Goal: Task Accomplishment & Management: Check status

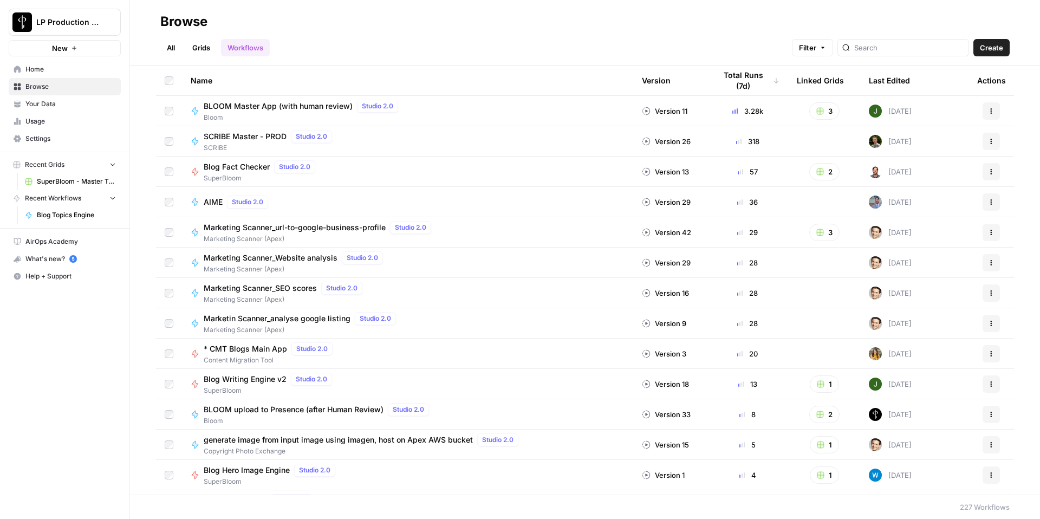
click at [324, 106] on span "BLOOM Master App (with human review)" at bounding box center [278, 106] width 149 height 11
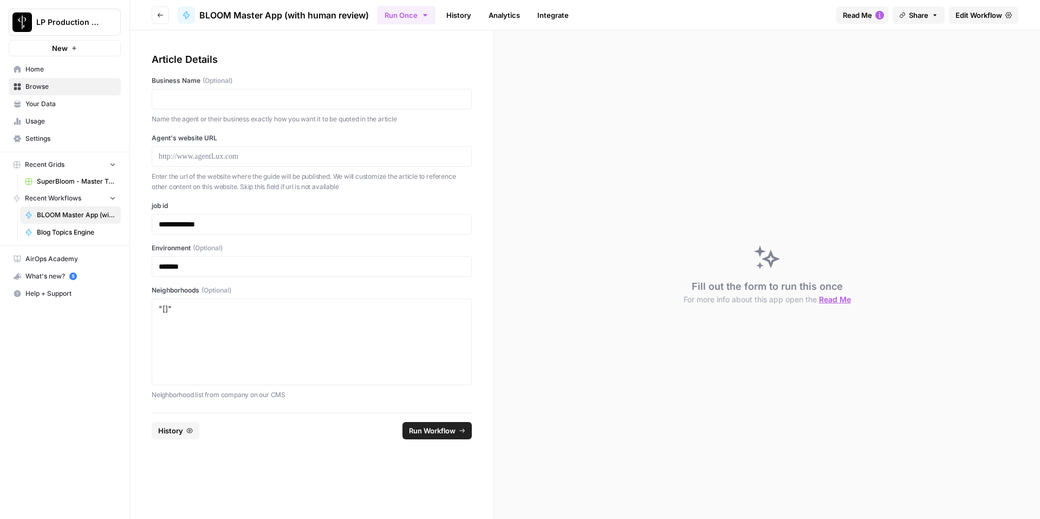
click at [454, 18] on link "History" at bounding box center [459, 15] width 38 height 17
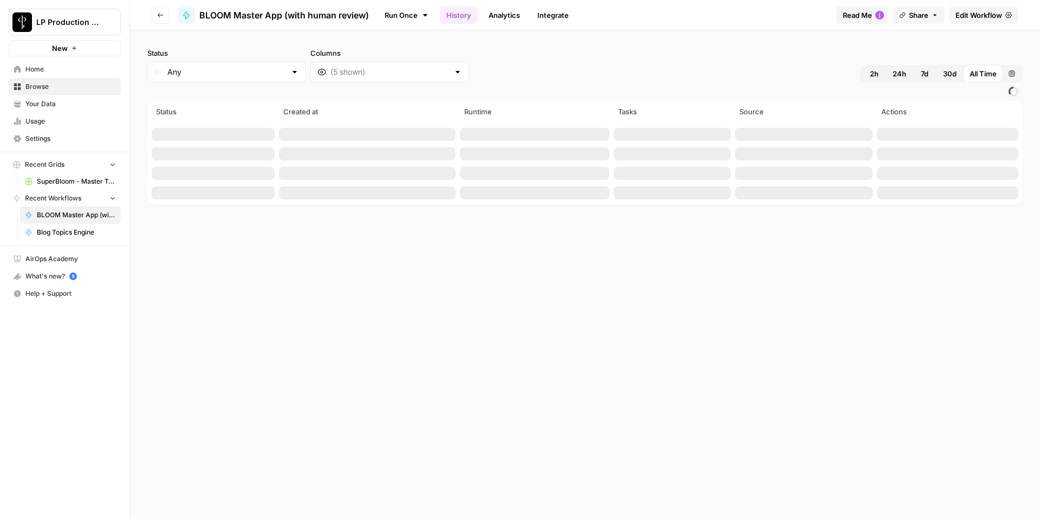
click at [906, 71] on button "24h" at bounding box center [899, 73] width 27 height 17
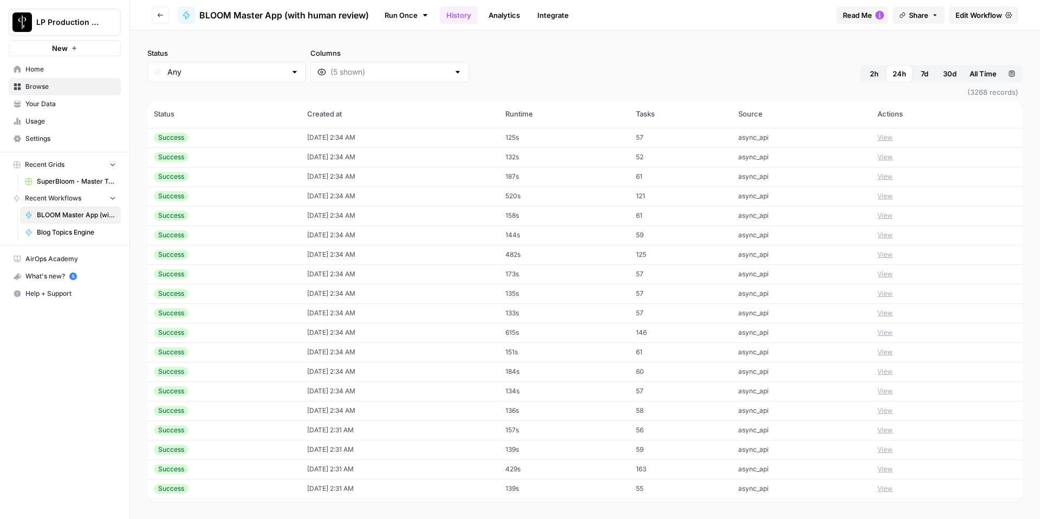
scroll to position [3549, 0]
click at [290, 73] on div at bounding box center [294, 72] width 9 height 11
click at [206, 132] on span "Error" at bounding box center [217, 129] width 94 height 11
type input "Error"
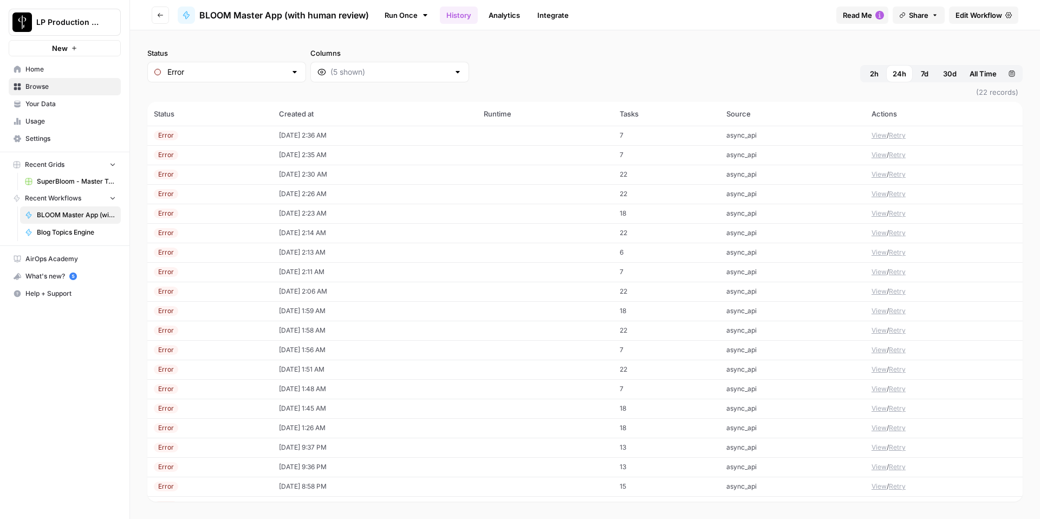
click at [886, 135] on button "View" at bounding box center [879, 136] width 15 height 10
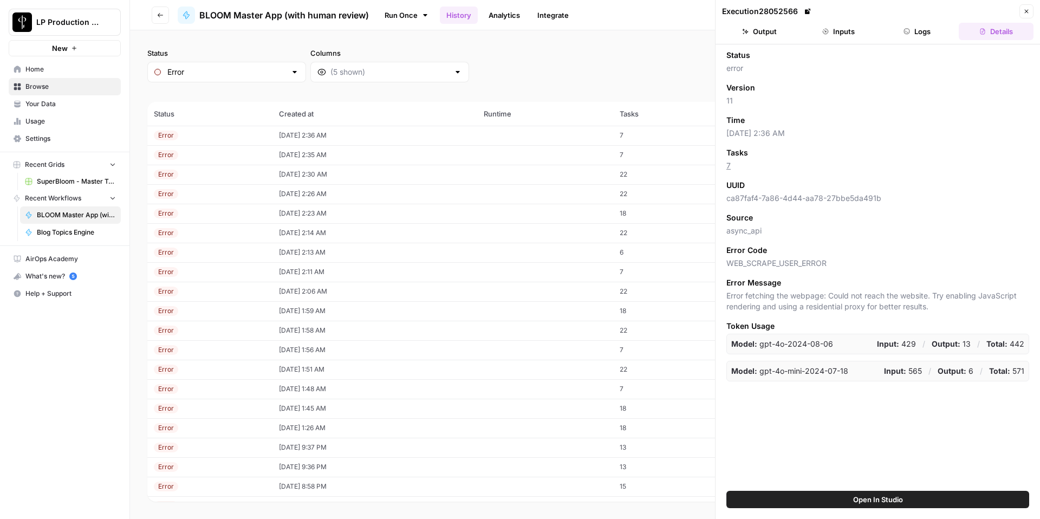
click at [911, 36] on button "Logs" at bounding box center [918, 31] width 75 height 17
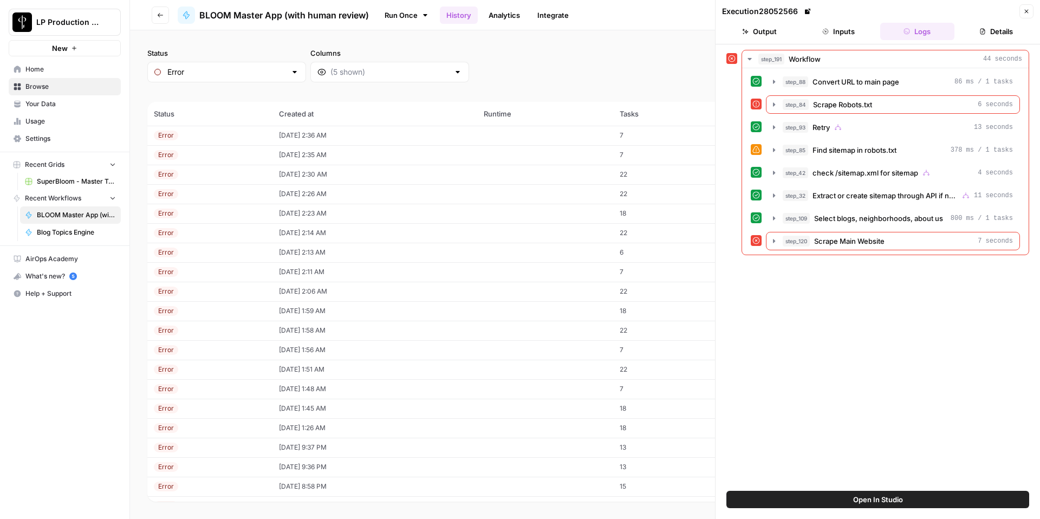
click at [1027, 16] on button "Close" at bounding box center [1027, 11] width 14 height 14
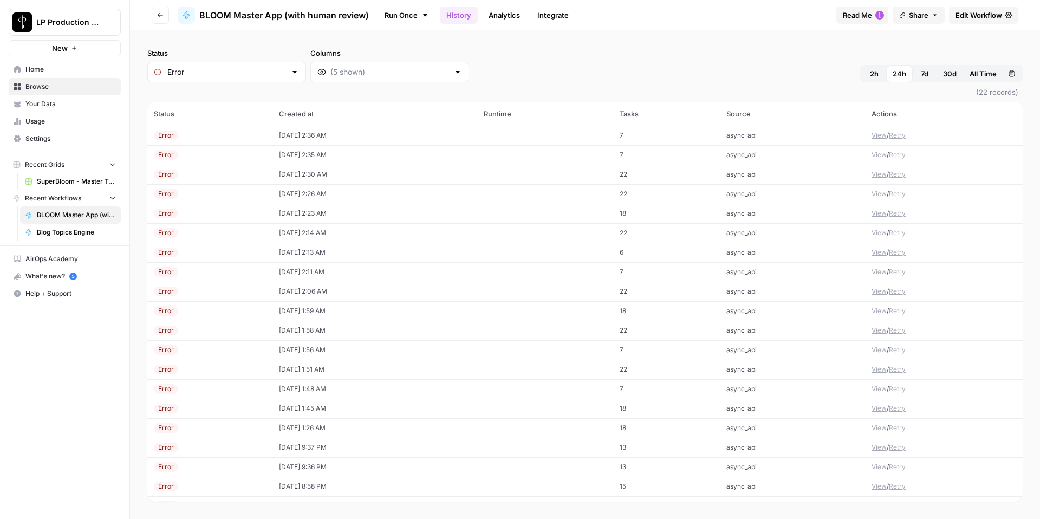
click at [905, 156] on button "Retry" at bounding box center [897, 155] width 17 height 10
click at [882, 155] on button "View" at bounding box center [879, 155] width 15 height 10
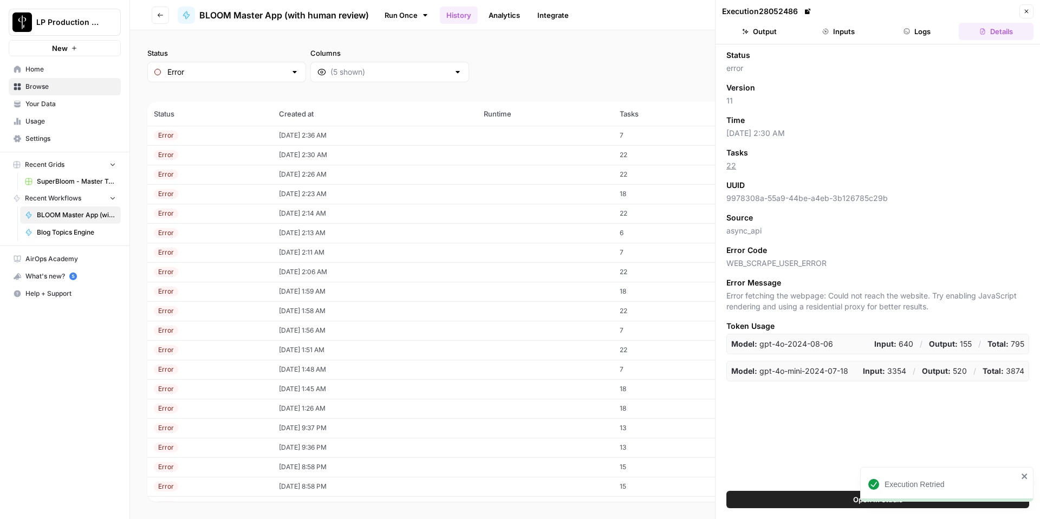
click at [829, 37] on button "Inputs" at bounding box center [838, 31] width 75 height 17
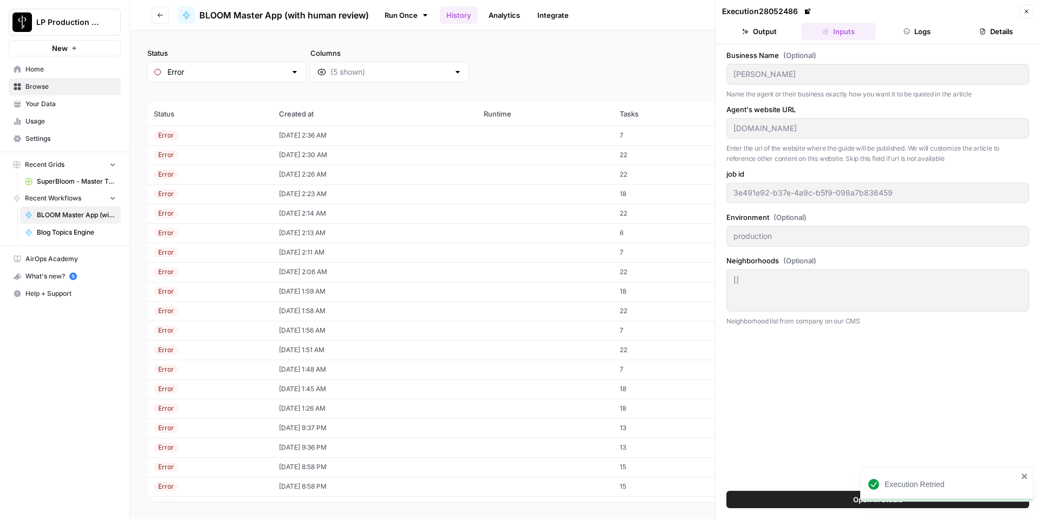
click at [904, 32] on icon "button" at bounding box center [907, 31] width 7 height 7
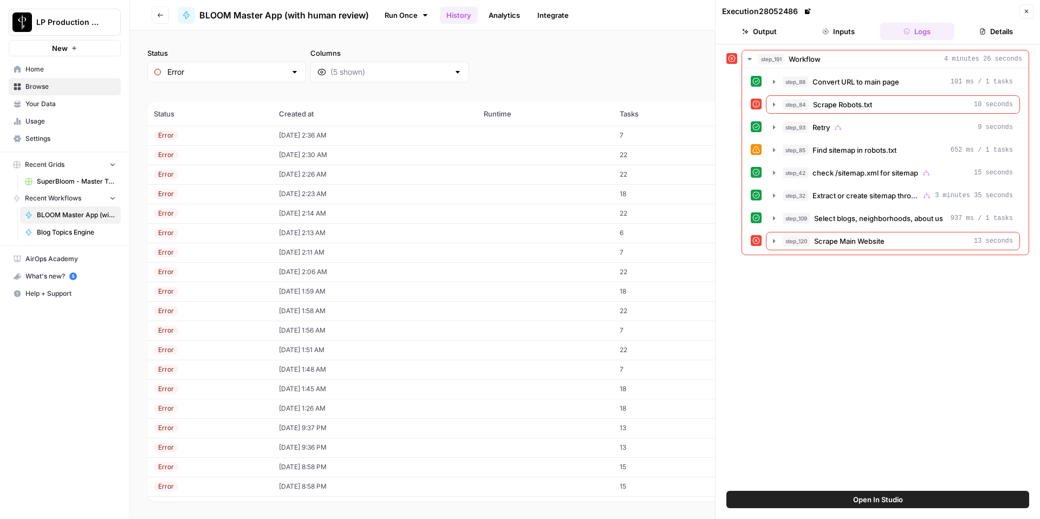
click at [1025, 12] on icon "button" at bounding box center [1027, 11] width 7 height 7
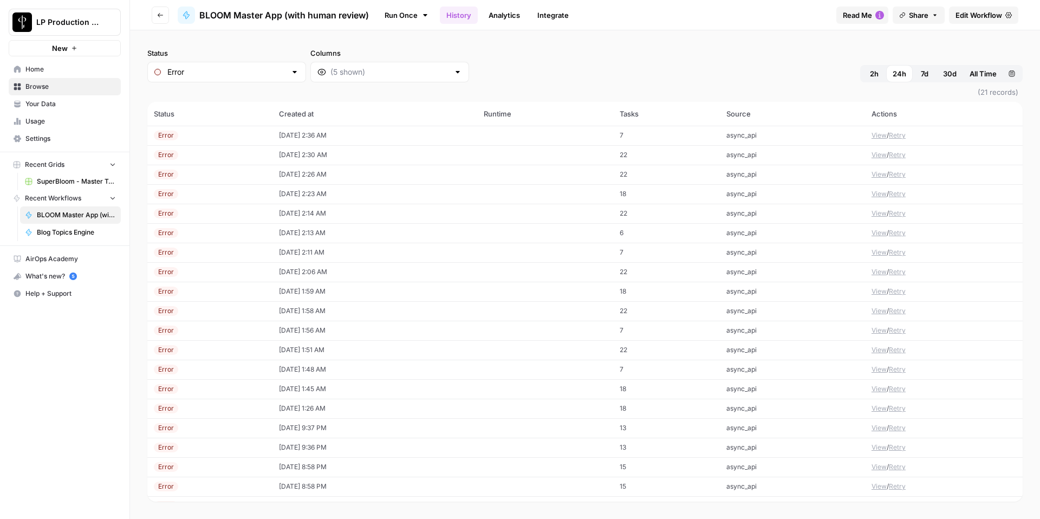
scroll to position [34, 0]
click at [347, 78] on div at bounding box center [389, 72] width 159 height 21
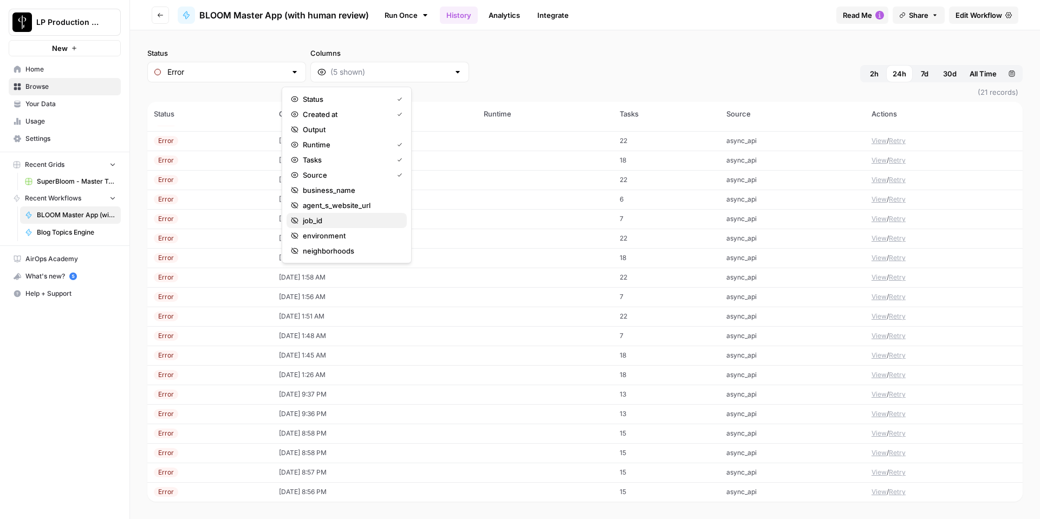
click at [334, 216] on span "job_id" at bounding box center [350, 220] width 95 height 11
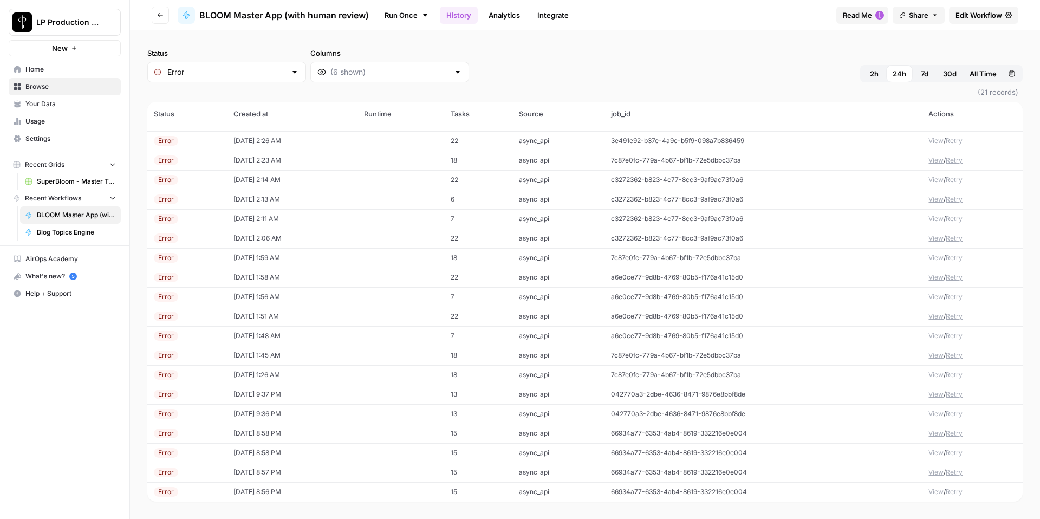
click at [519, 54] on div "Status Error Columns 2h 24h 7d 30d All Time Custom range" at bounding box center [585, 65] width 876 height 35
click at [932, 355] on button "View" at bounding box center [936, 356] width 15 height 10
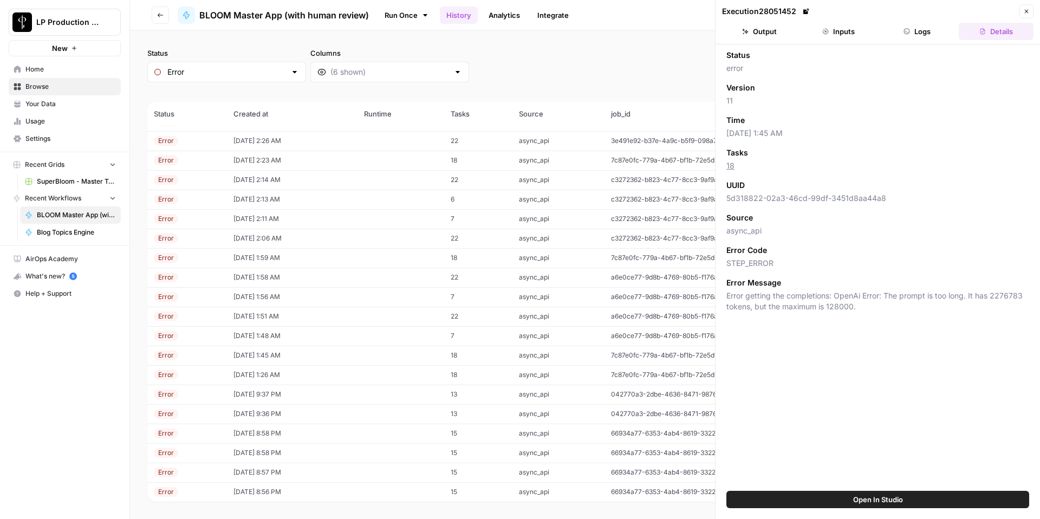
click at [918, 29] on button "Logs" at bounding box center [918, 31] width 75 height 17
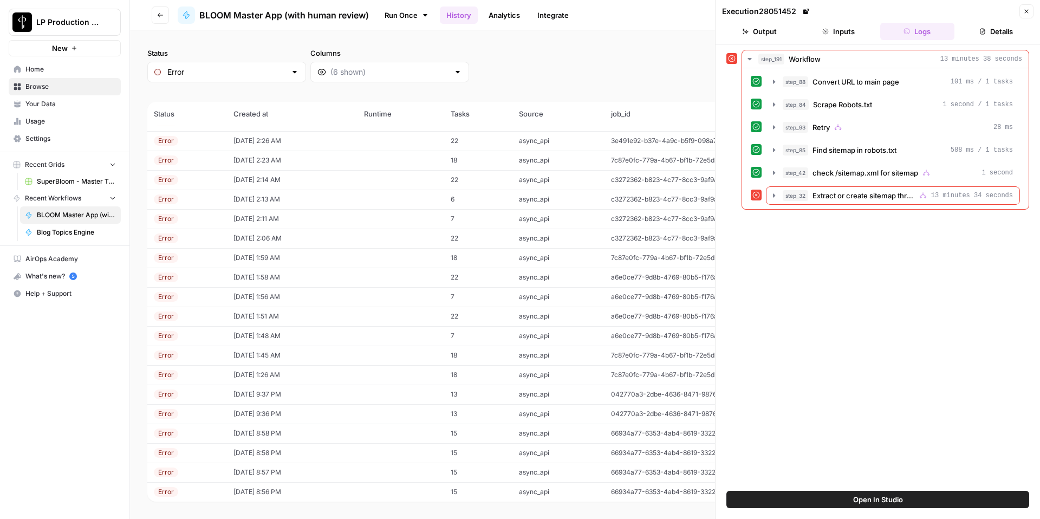
click at [1028, 8] on icon "button" at bounding box center [1027, 11] width 7 height 7
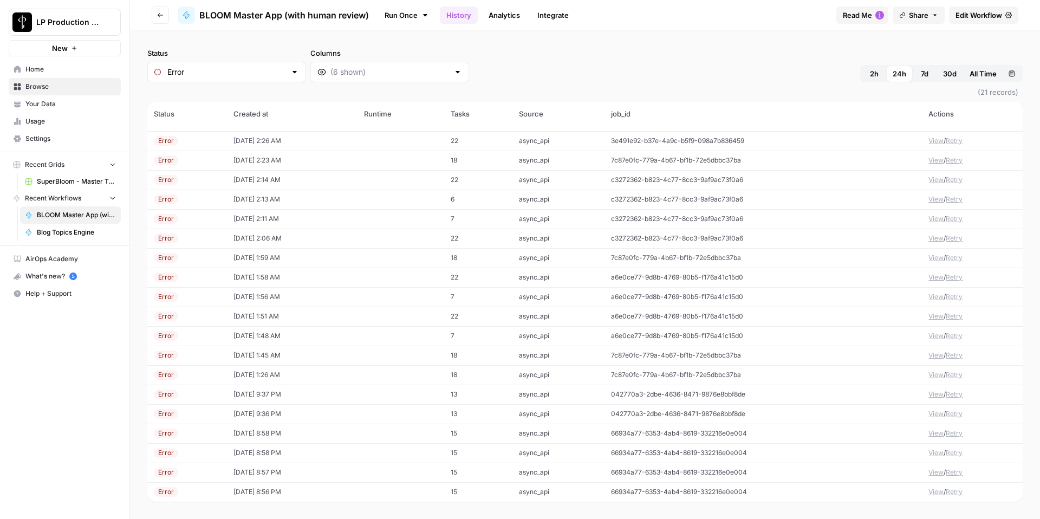
click at [937, 410] on button "View" at bounding box center [936, 414] width 15 height 10
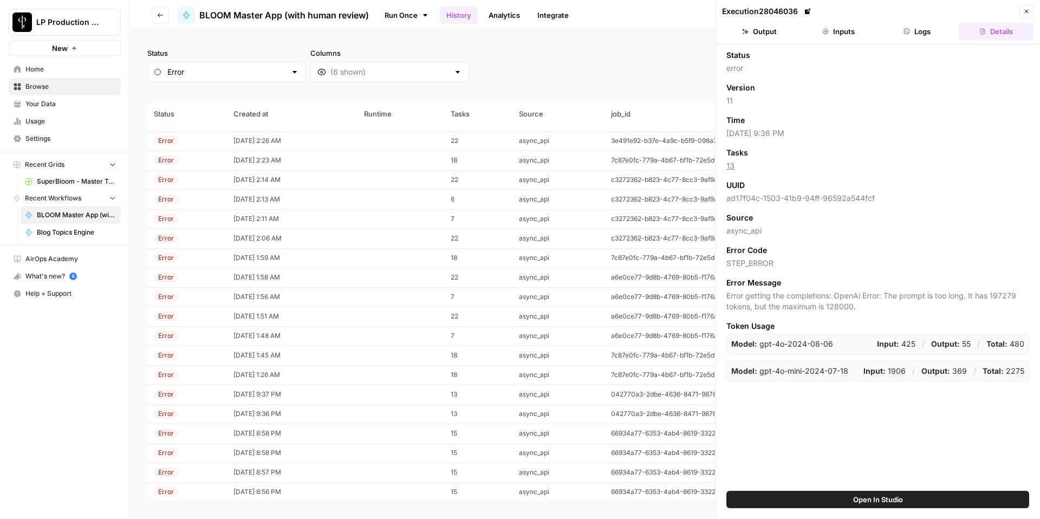
click at [859, 34] on button "Inputs" at bounding box center [838, 31] width 75 height 17
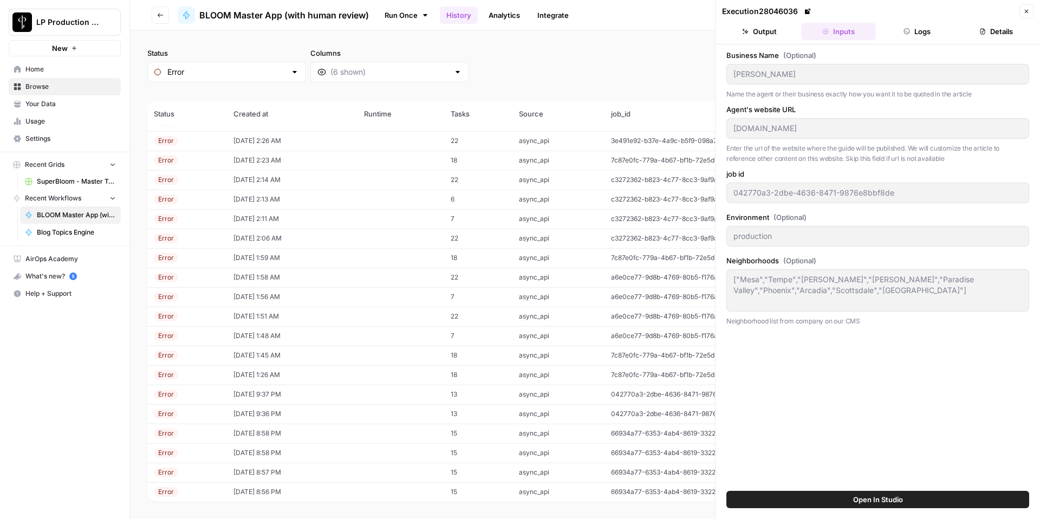
click at [897, 30] on button "Logs" at bounding box center [918, 31] width 75 height 17
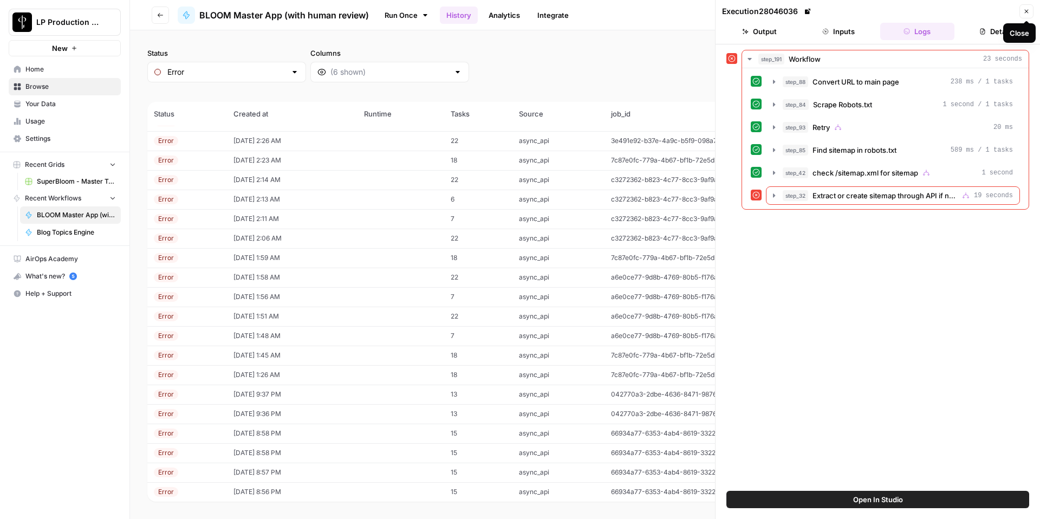
click at [1025, 12] on icon "button" at bounding box center [1027, 12] width 4 height 4
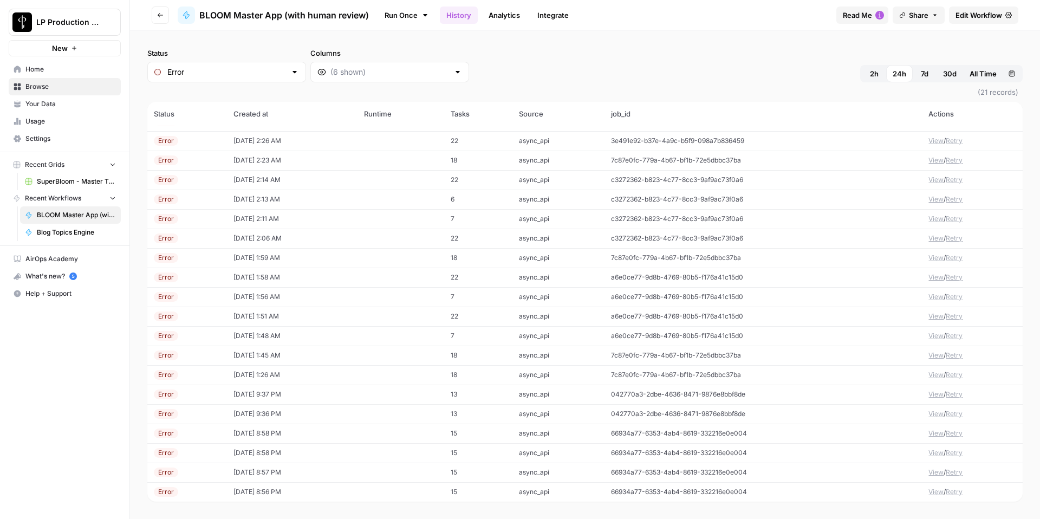
click at [926, 142] on td "View / Retry" at bounding box center [972, 141] width 101 height 20
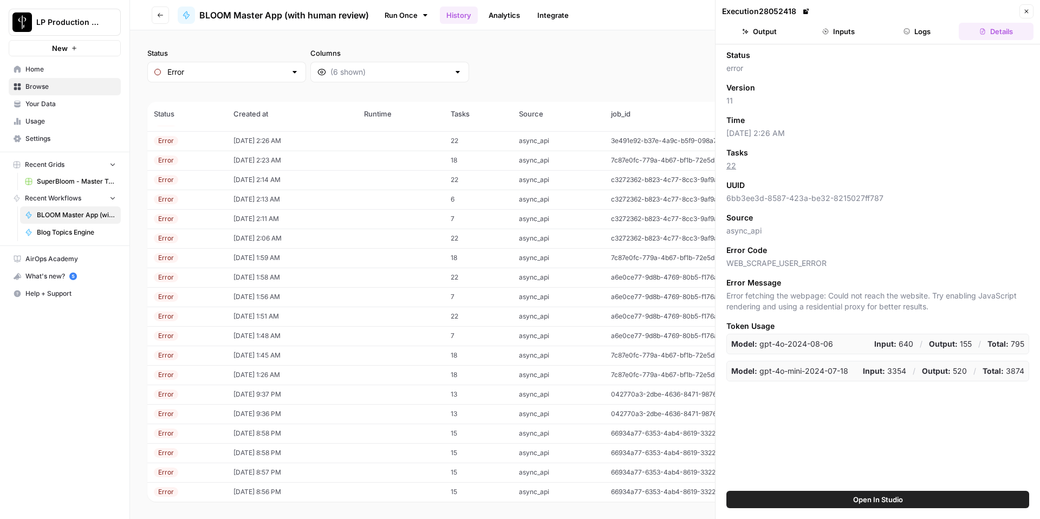
click at [922, 25] on button "Logs" at bounding box center [918, 31] width 75 height 17
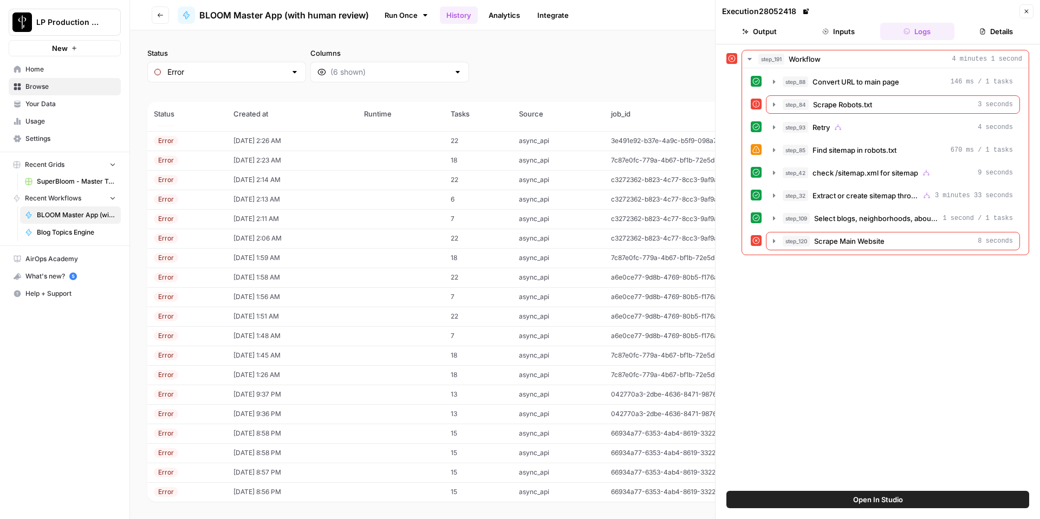
click at [1028, 11] on icon "button" at bounding box center [1027, 11] width 7 height 7
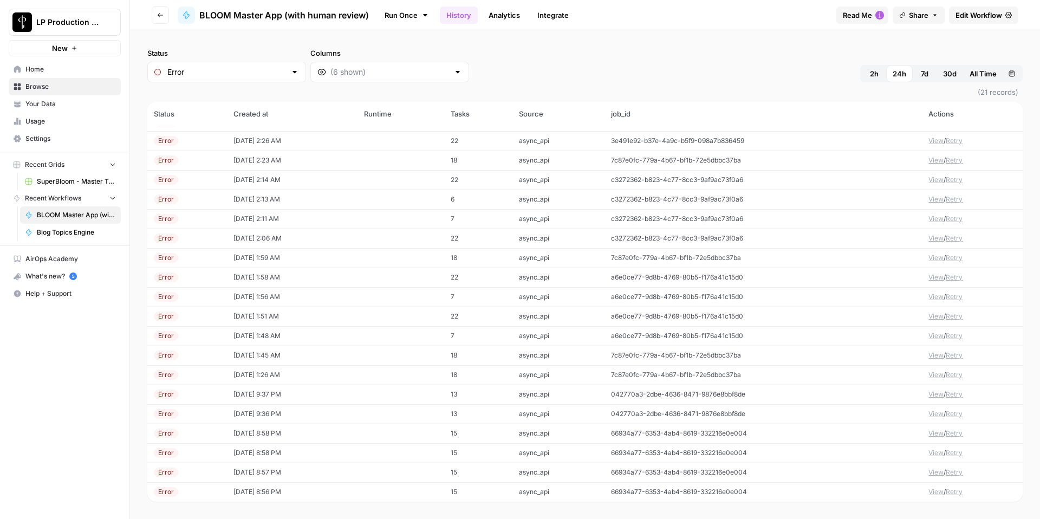
click at [450, 66] on div "Status Error Columns 2h 24h 7d 30d All Time Custom range" at bounding box center [585, 65] width 876 height 35
click at [244, 77] on div "Error" at bounding box center [226, 72] width 159 height 21
click at [195, 102] on span "Any" at bounding box center [217, 99] width 94 height 11
type input "Any"
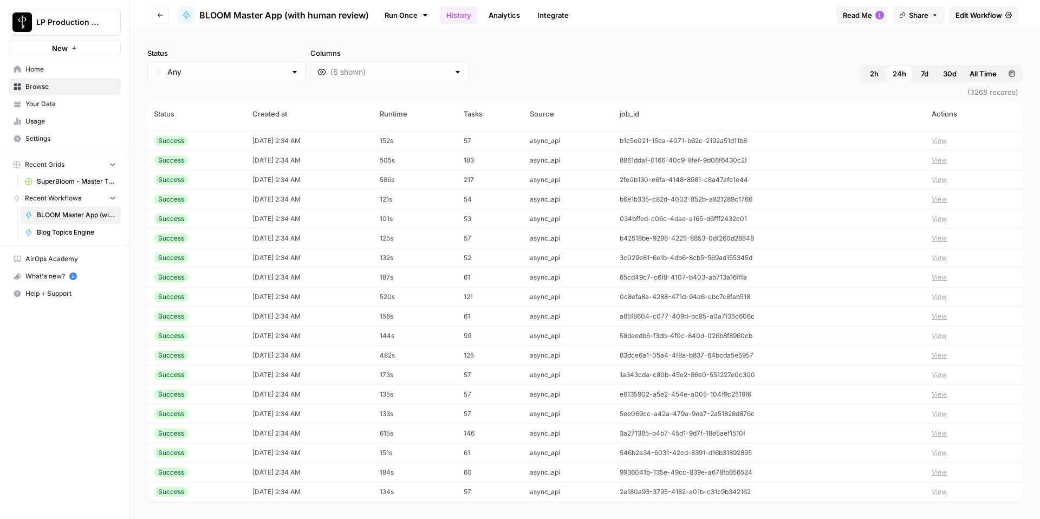
click at [881, 74] on button "2h" at bounding box center [875, 73] width 24 height 17
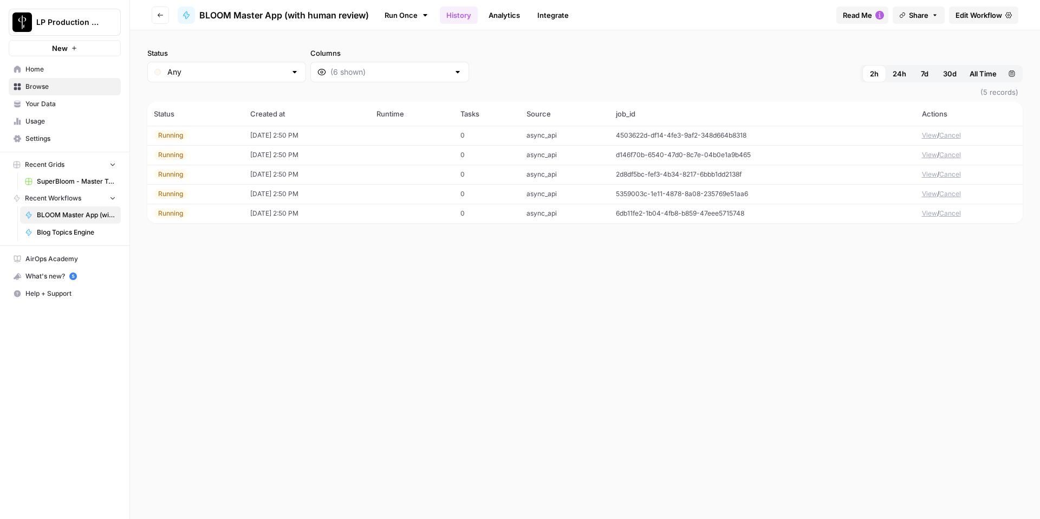
click at [304, 320] on div "Status Any Columns 2h 24h 7d 30d All Time Custom range (5 records) Status Creat…" at bounding box center [585, 274] width 910 height 489
